Goal: Task Accomplishment & Management: Manage account settings

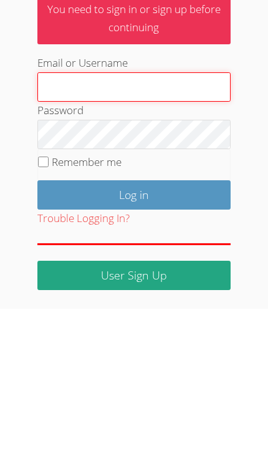
type input "Tracie.hymer@gmail.com"
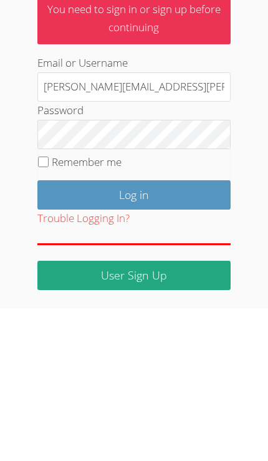
click at [133, 332] on input "Log in" at bounding box center [133, 346] width 193 height 29
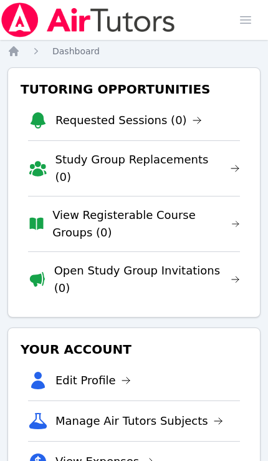
scroll to position [0, 5]
click at [201, 262] on link "Open Study Group Invitations (0)" at bounding box center [147, 279] width 186 height 35
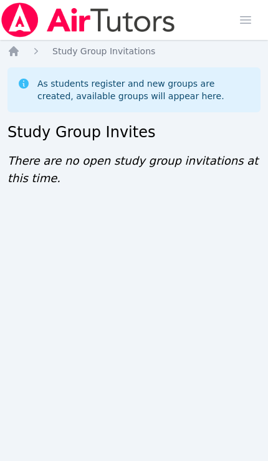
click at [241, 1] on div "Open main menu" at bounding box center [253, 20] width 40 height 40
